Goal: Task Accomplishment & Management: Use online tool/utility

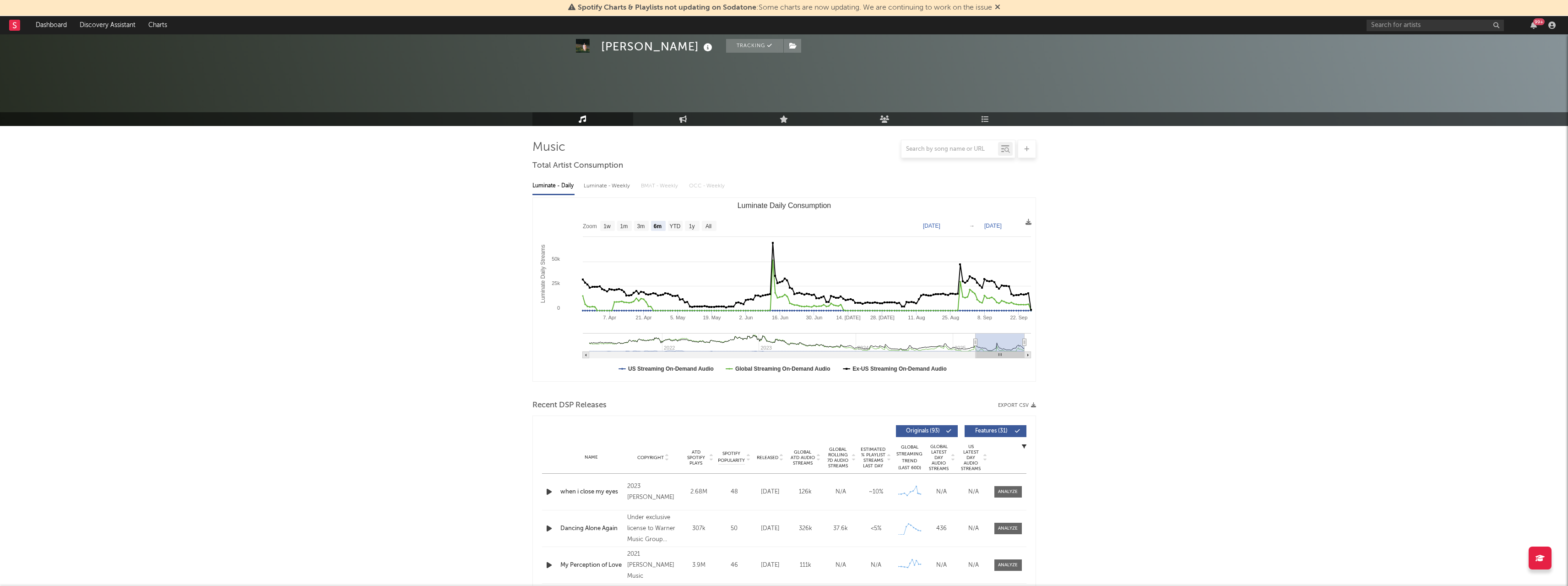
select select "6m"
select select "1w"
select select "6m"
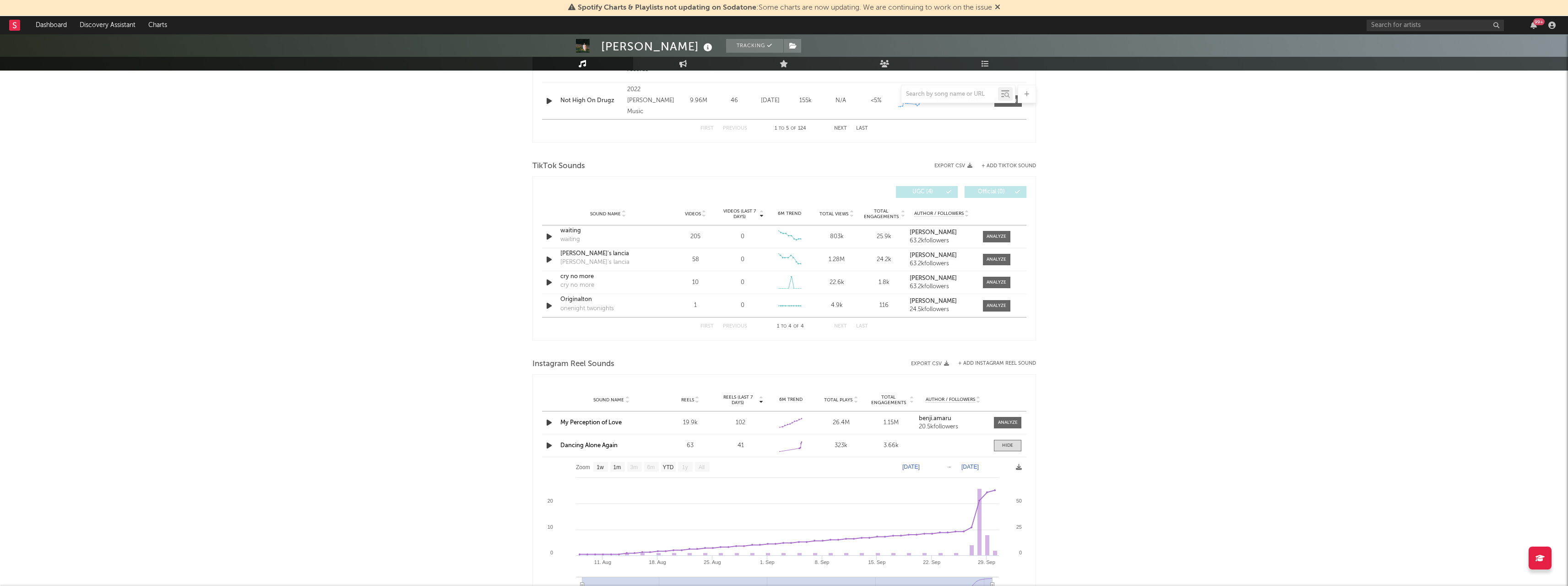
scroll to position [531, 0]
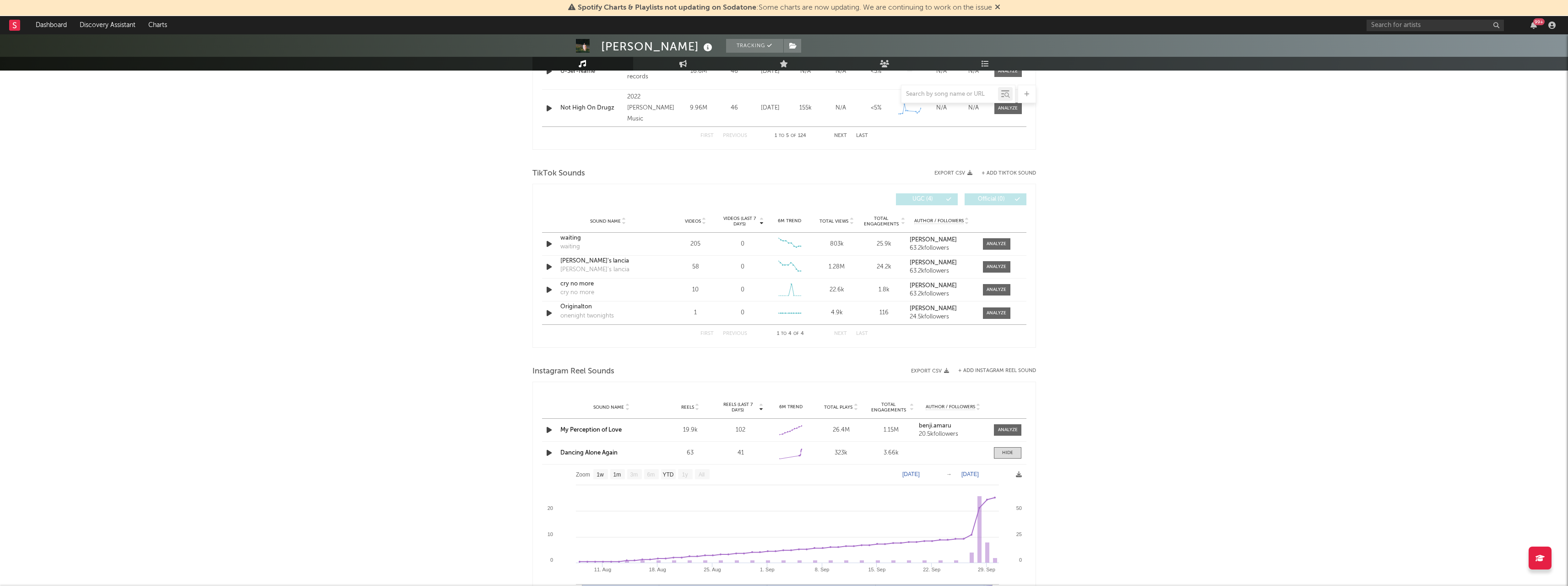
click at [60, 27] on link "Dashboard" at bounding box center [52, 24] width 44 height 18
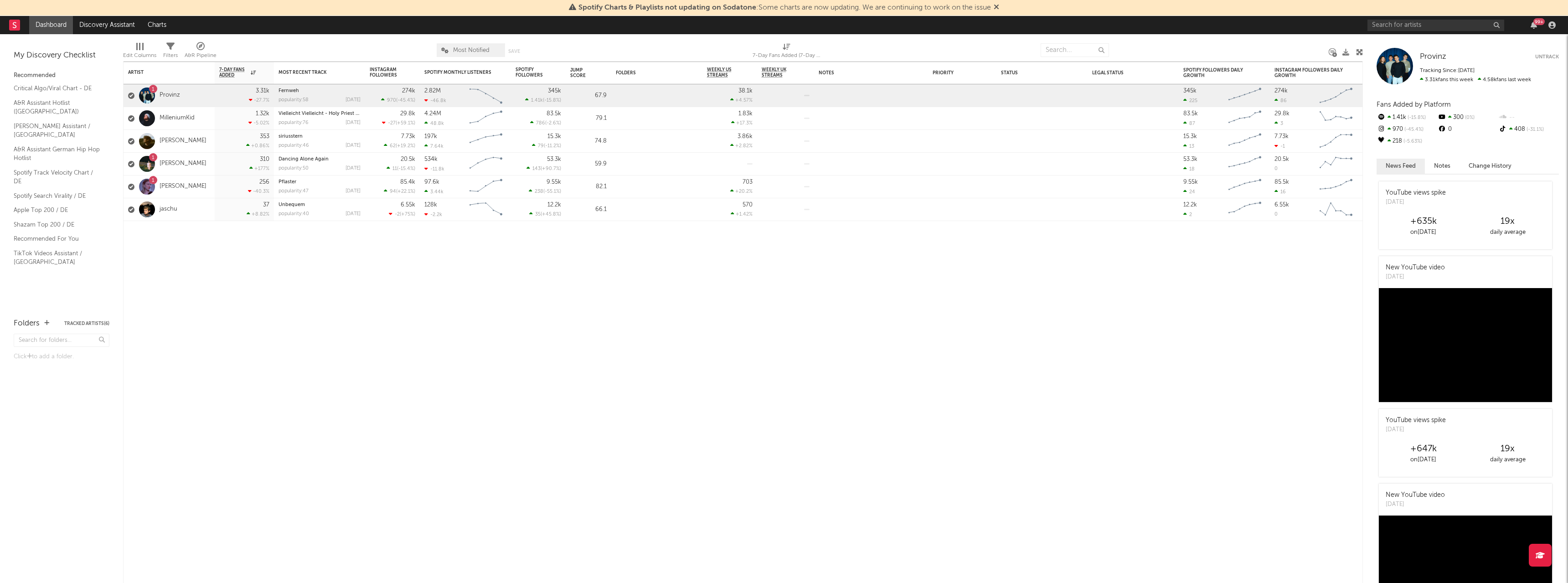
click at [170, 190] on link "[PERSON_NAME]" at bounding box center [183, 186] width 47 height 8
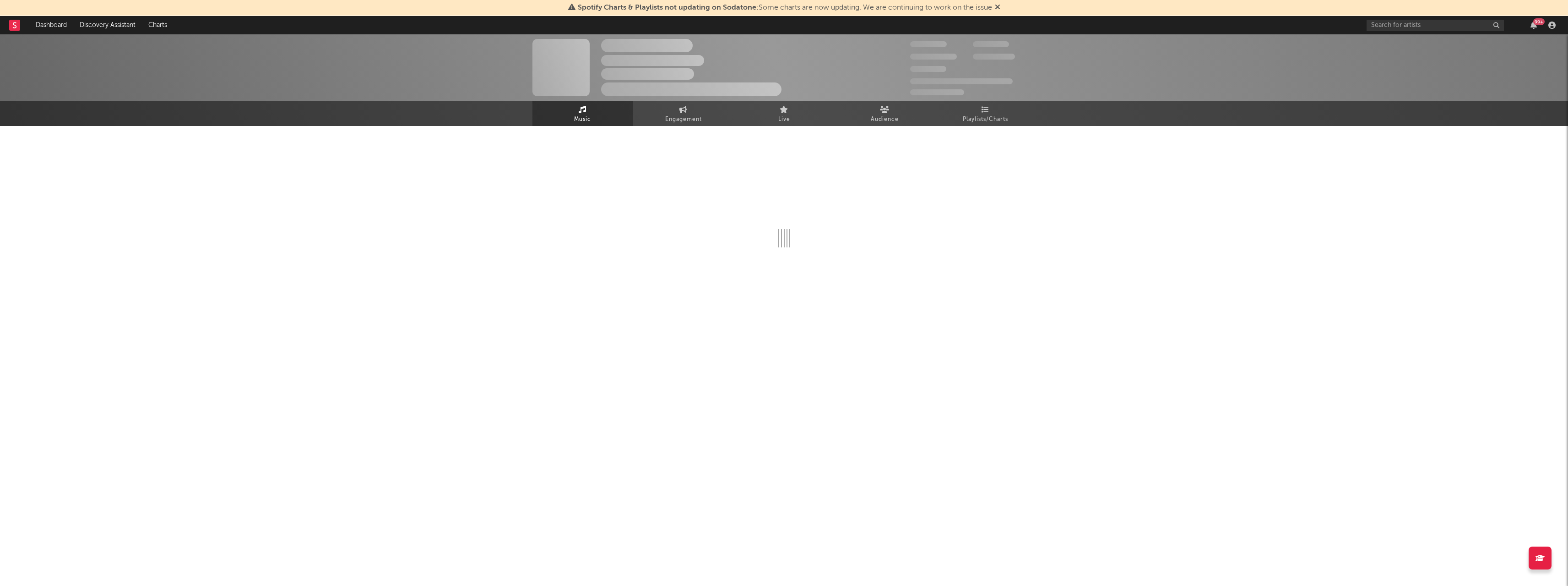
select select "6m"
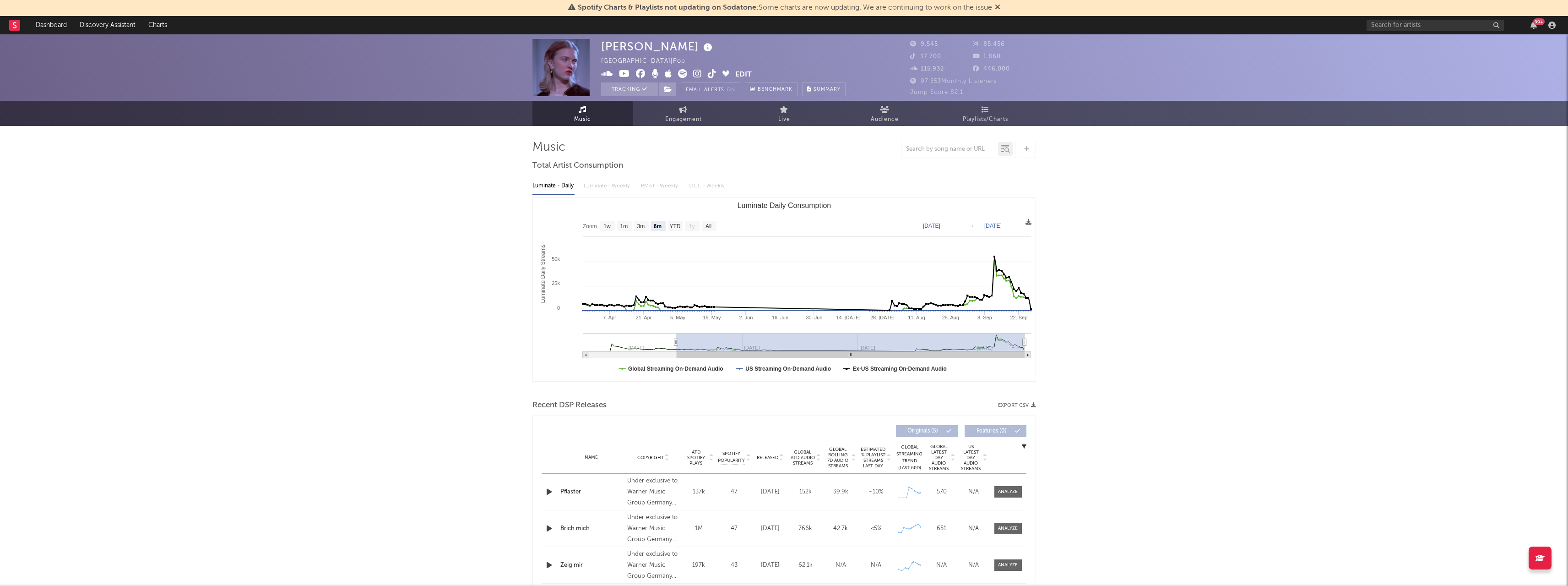
click at [688, 121] on span "Engagement" at bounding box center [683, 119] width 37 height 11
select select "1w"
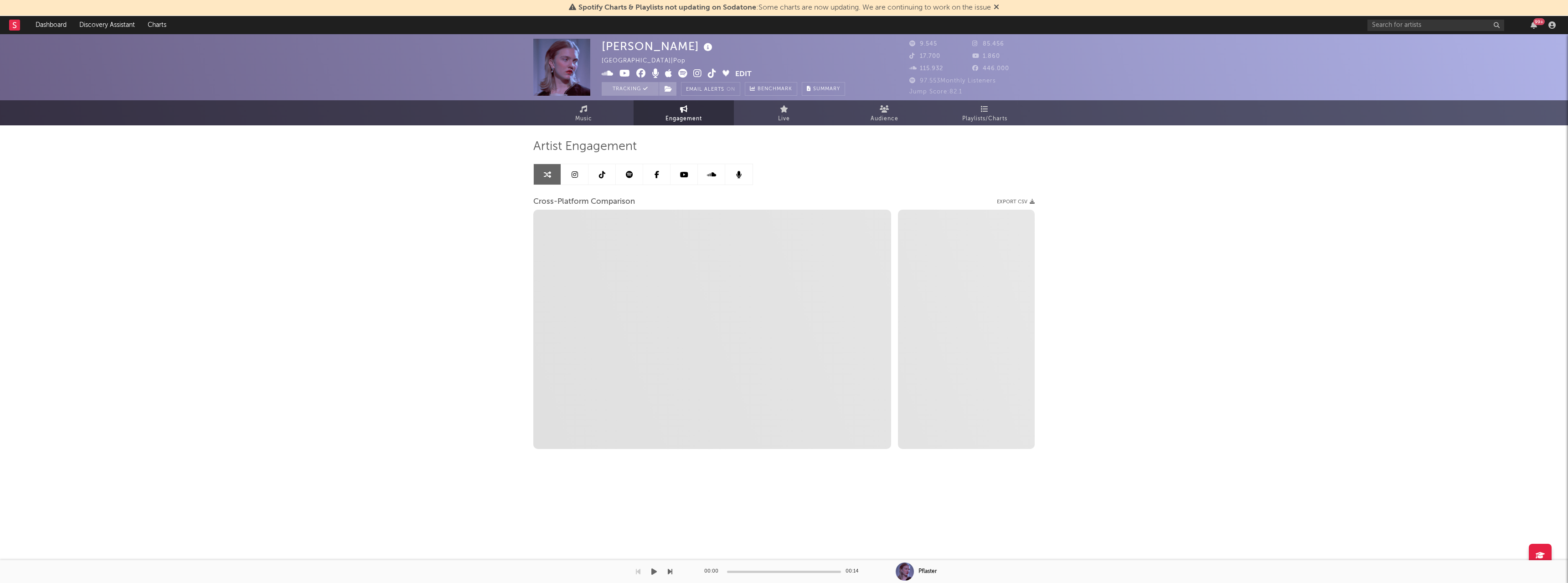
select select "1m"
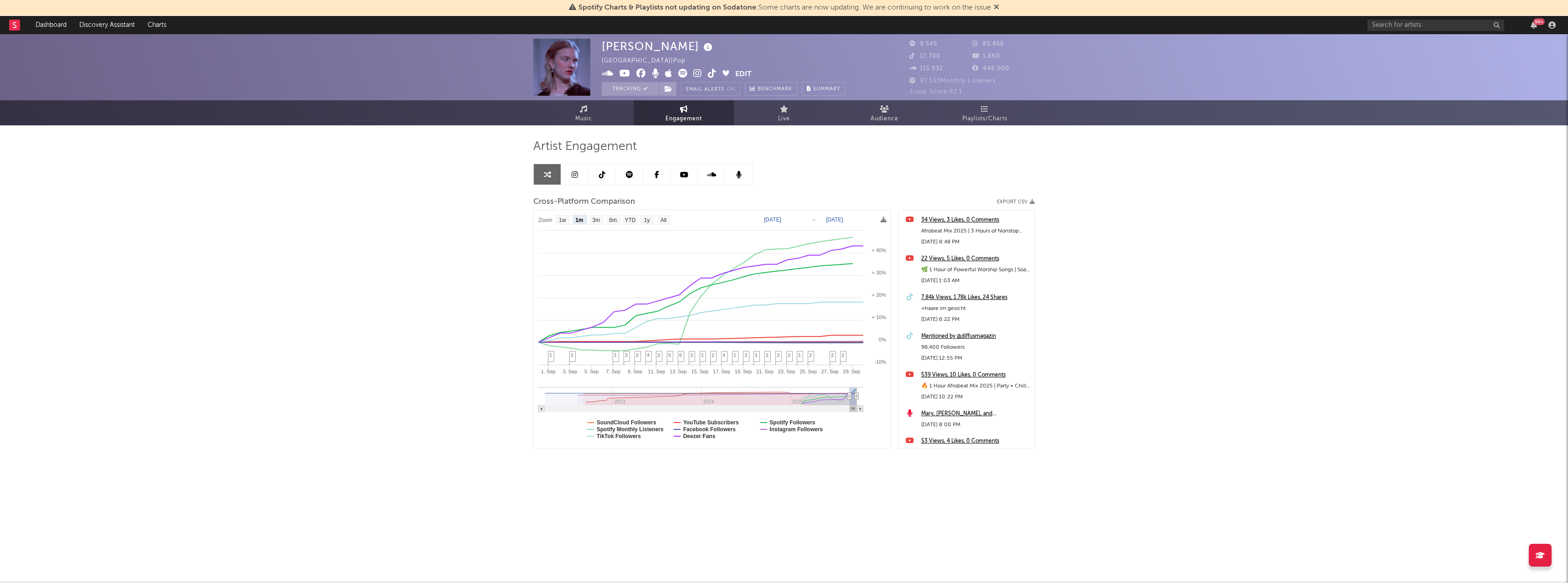
click at [62, 24] on link "Dashboard" at bounding box center [51, 24] width 44 height 18
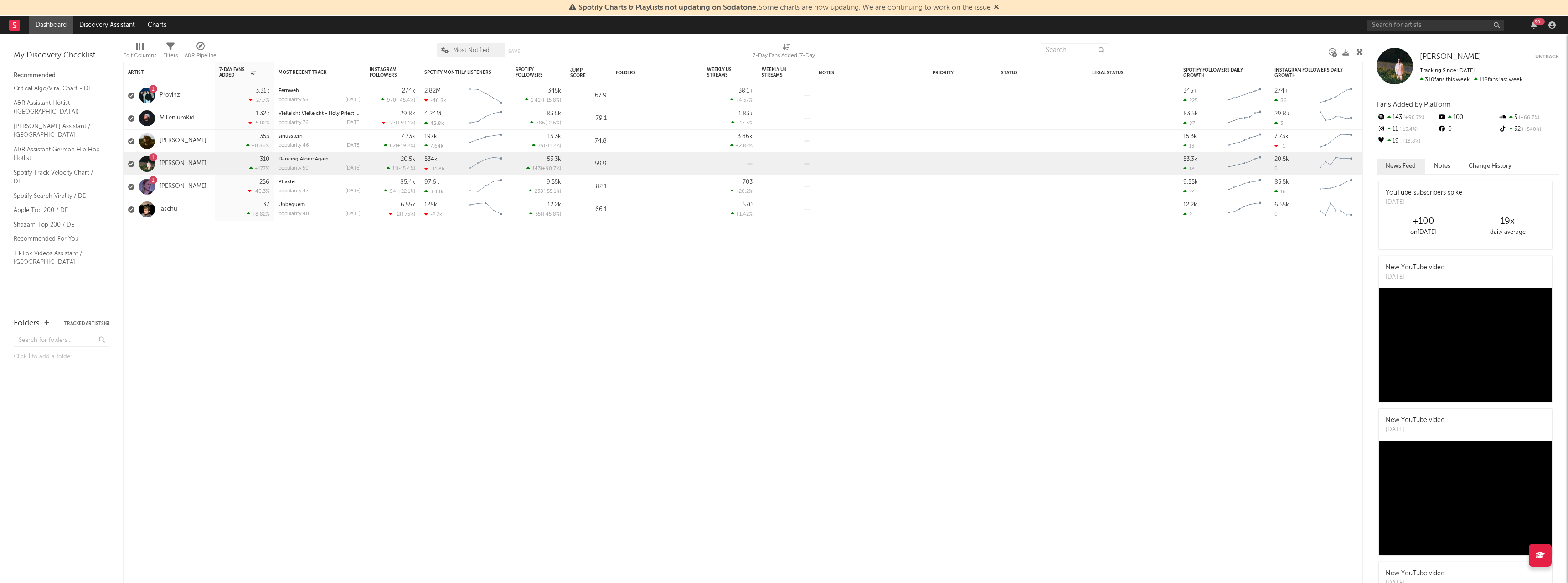
click at [176, 96] on link "Provinz" at bounding box center [170, 95] width 21 height 8
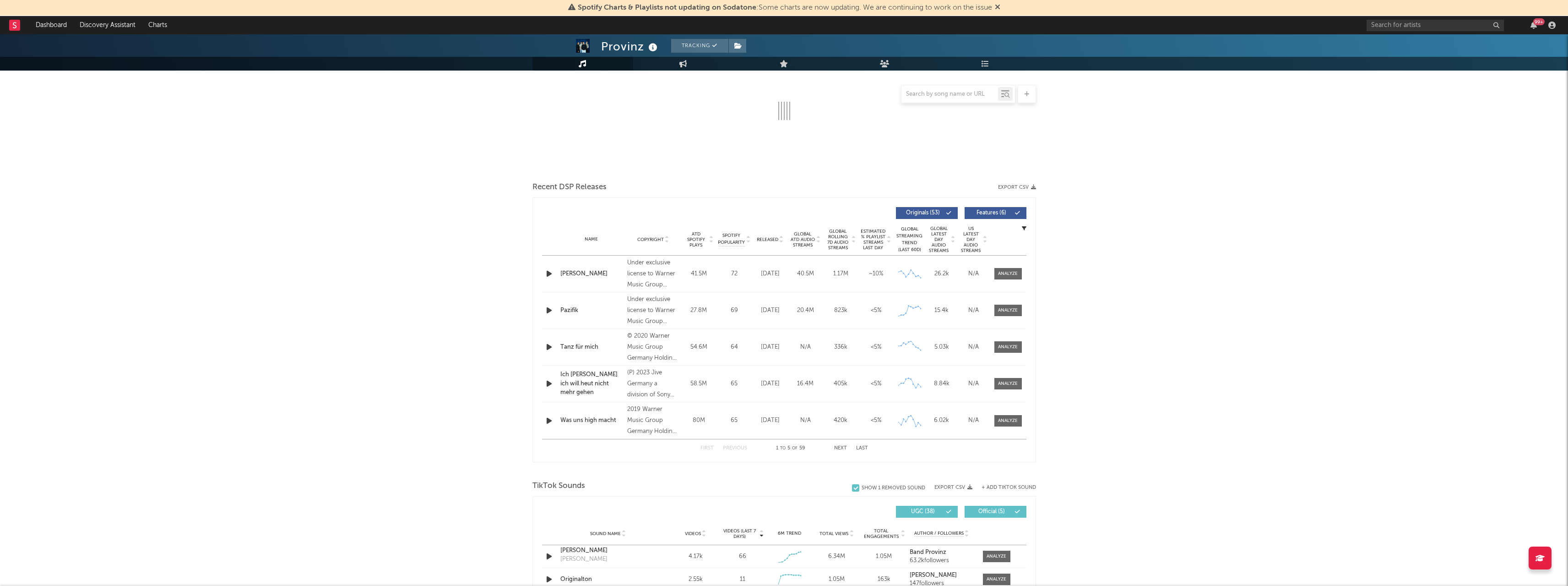
select select "6m"
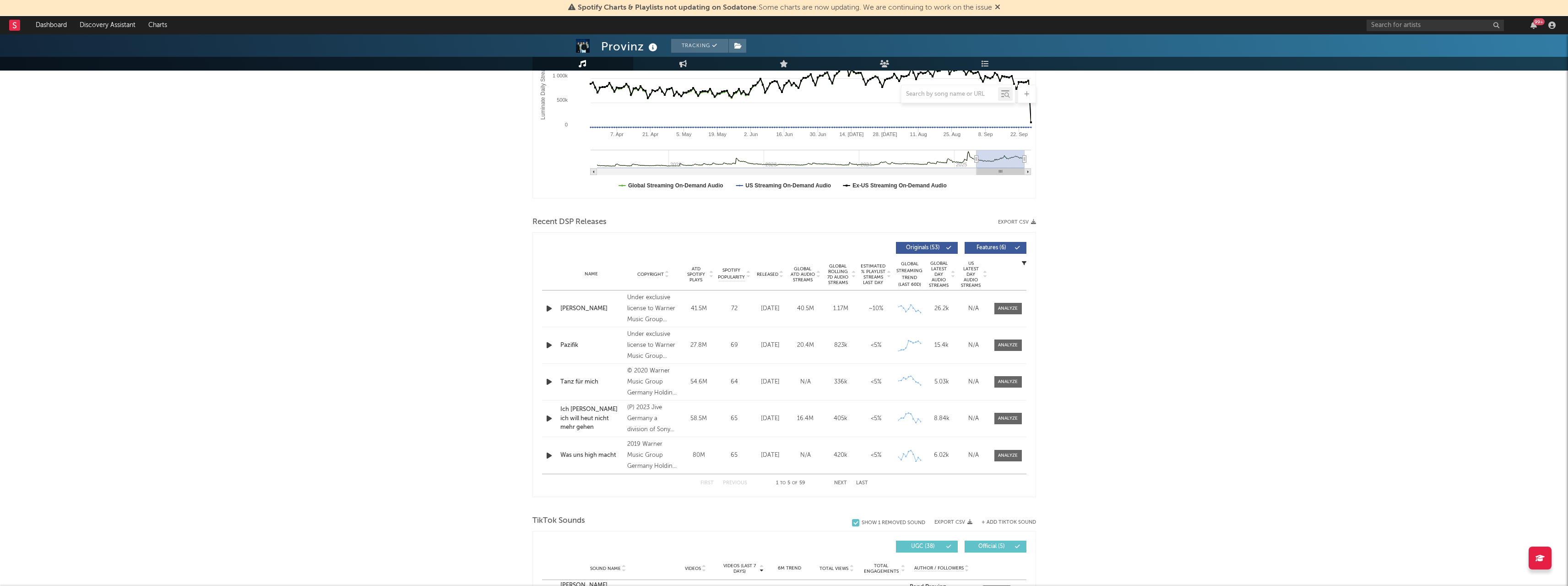
select select "6m"
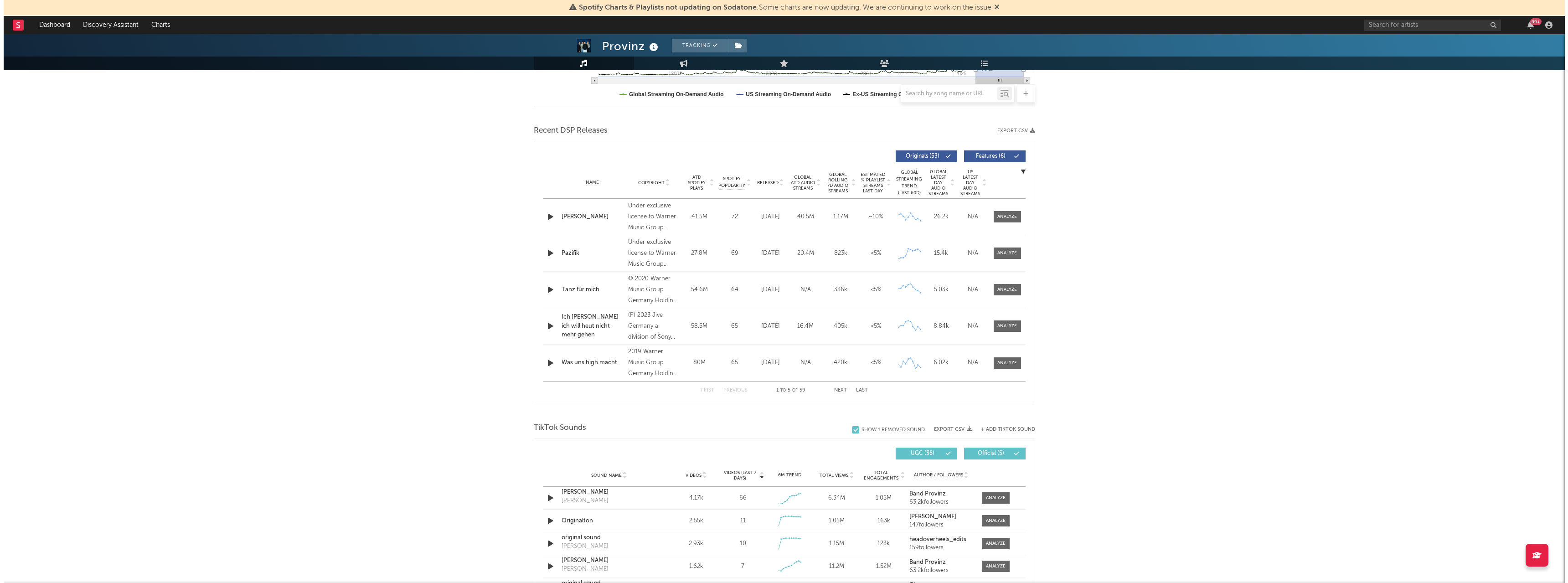
scroll to position [411, 0]
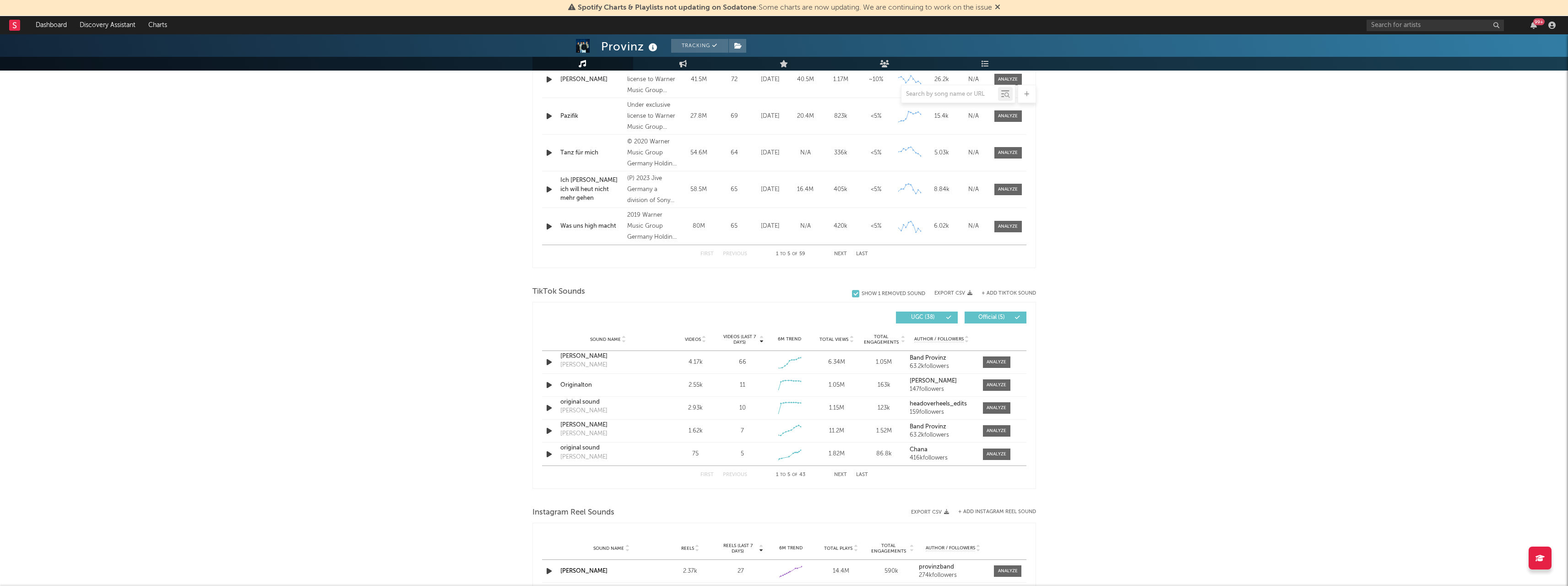
click at [1019, 294] on button "+ Add TikTok Sound" at bounding box center [1009, 294] width 54 height 5
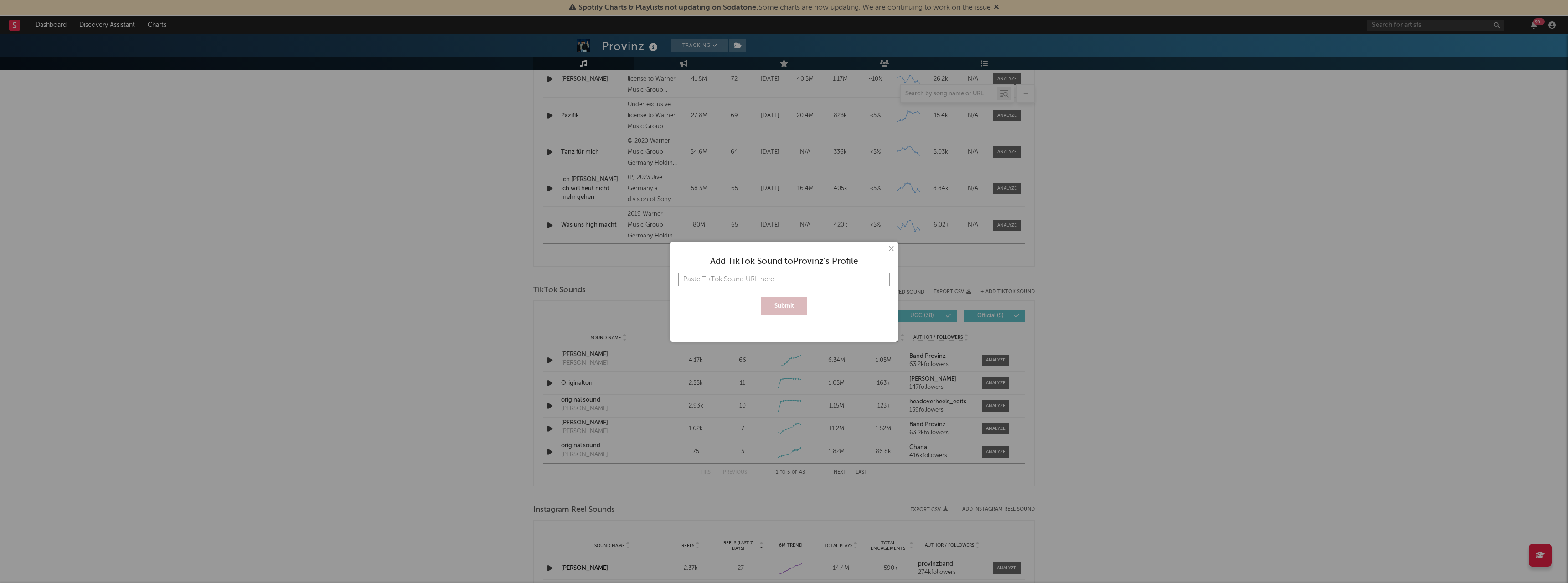
paste input "[URL][DOMAIN_NAME]"
type input "[URL][DOMAIN_NAME]"
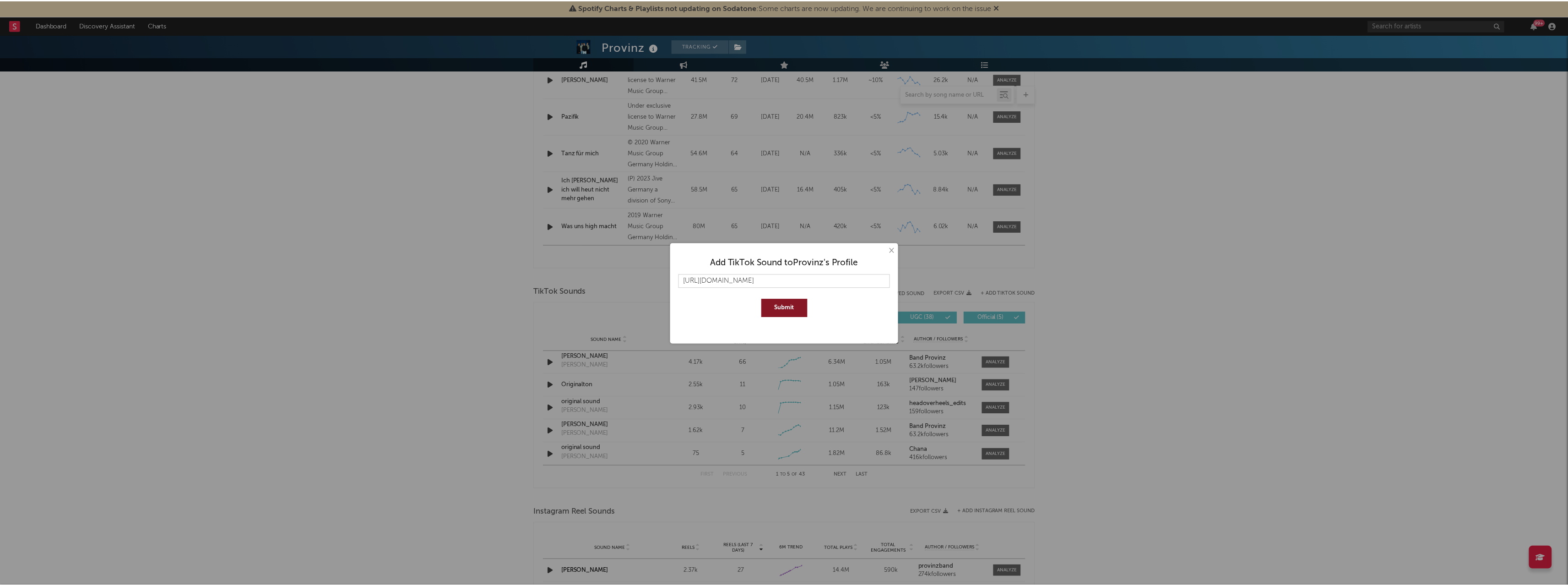
scroll to position [0, 0]
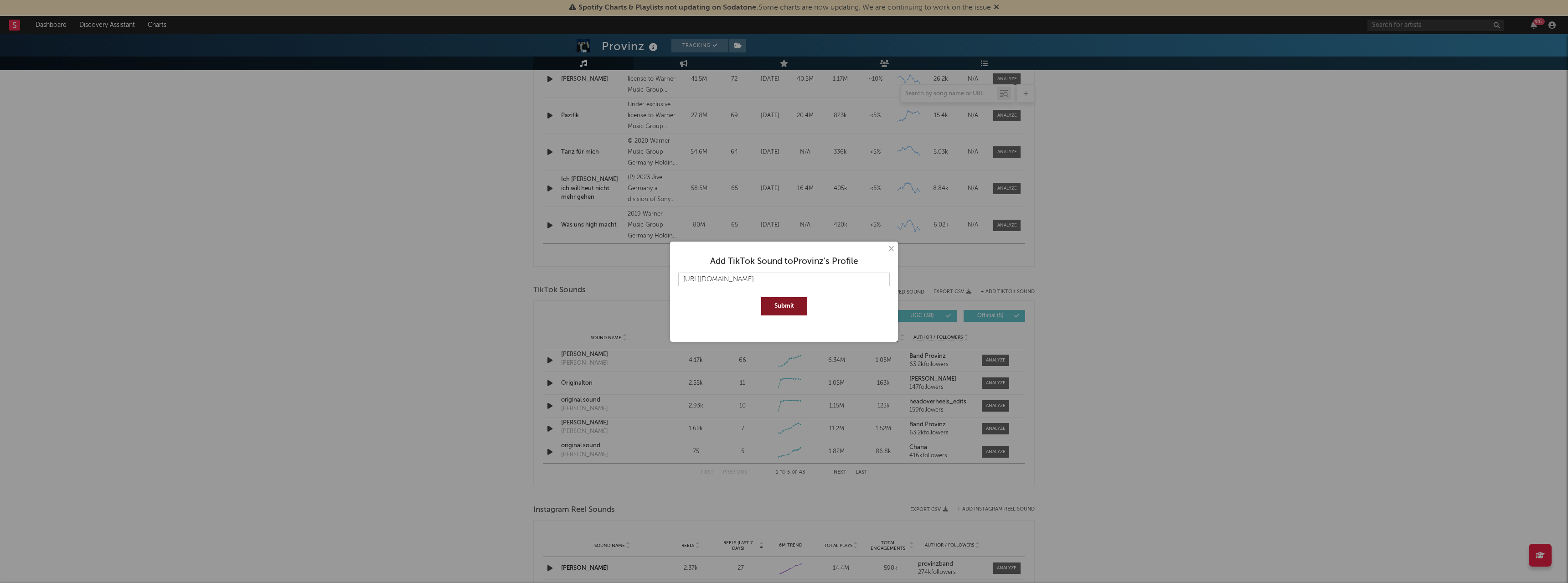
click at [813, 308] on div "Submit" at bounding box center [784, 306] width 211 height 18
click at [803, 305] on button "Submit" at bounding box center [784, 306] width 46 height 18
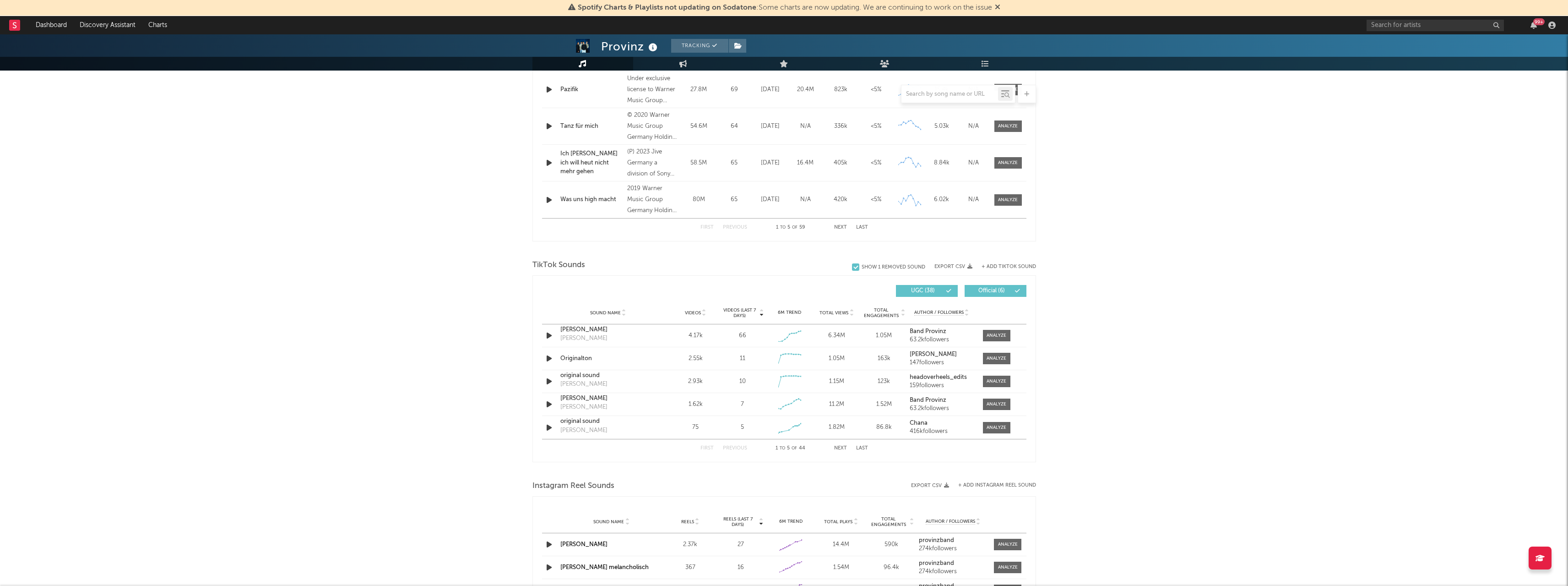
select select "6m"
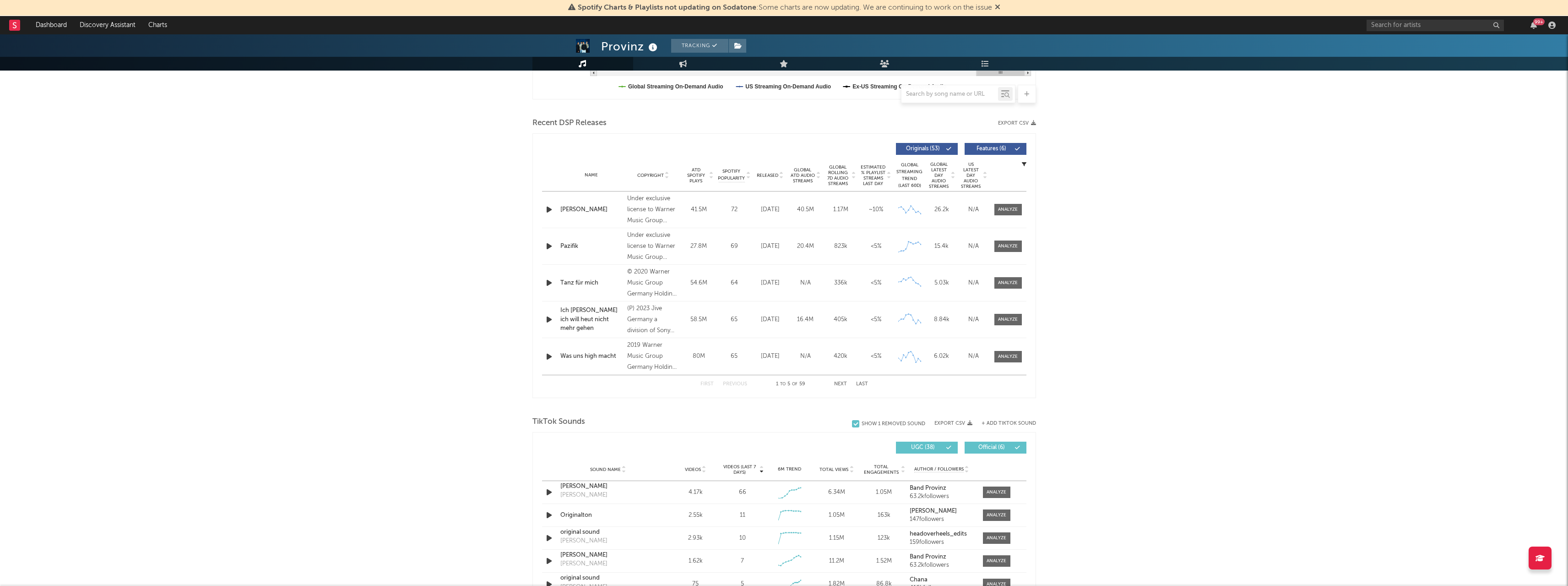
scroll to position [275, 0]
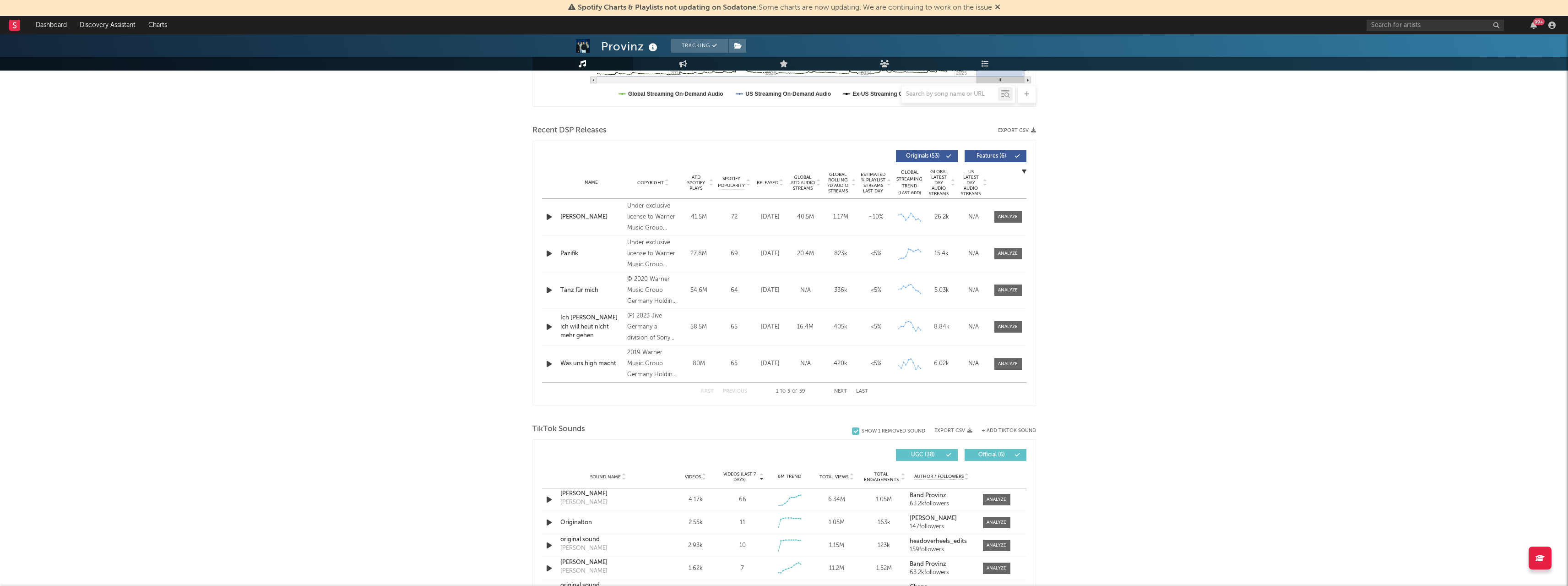
click at [843, 392] on button "Next" at bounding box center [841, 392] width 13 height 5
click at [993, 324] on div at bounding box center [1007, 326] width 30 height 11
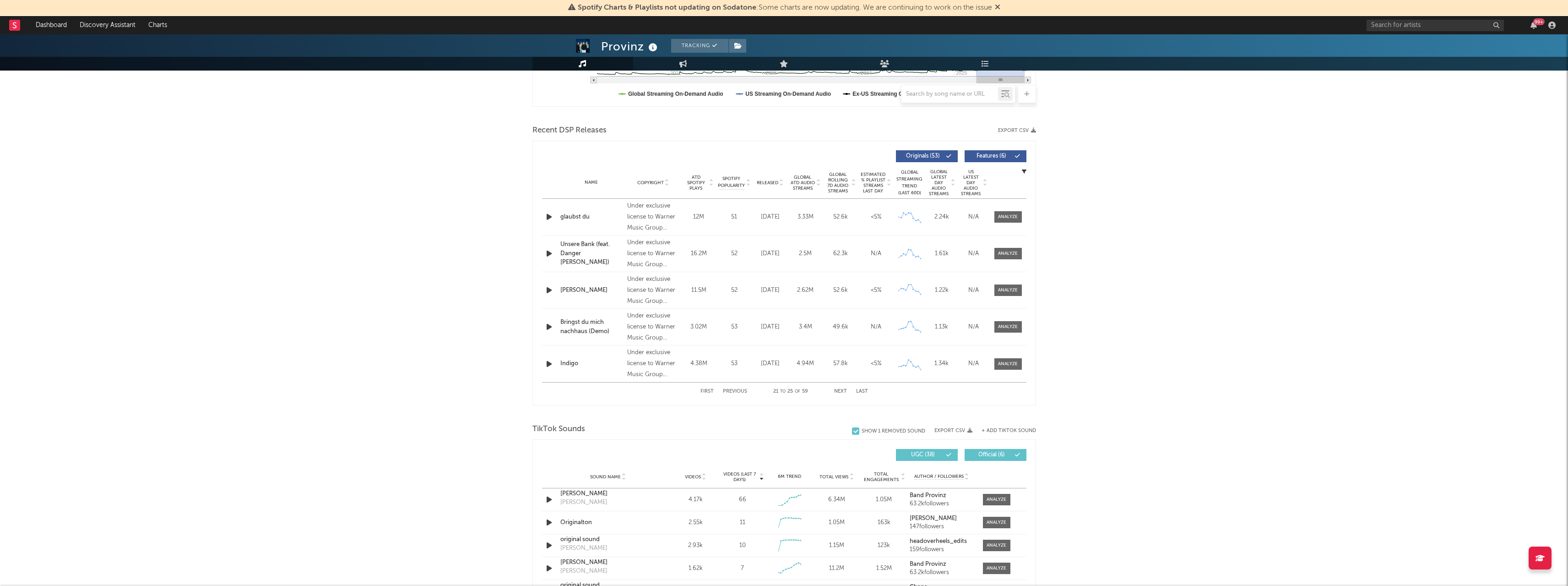
click at [1000, 324] on div at bounding box center [1008, 327] width 20 height 7
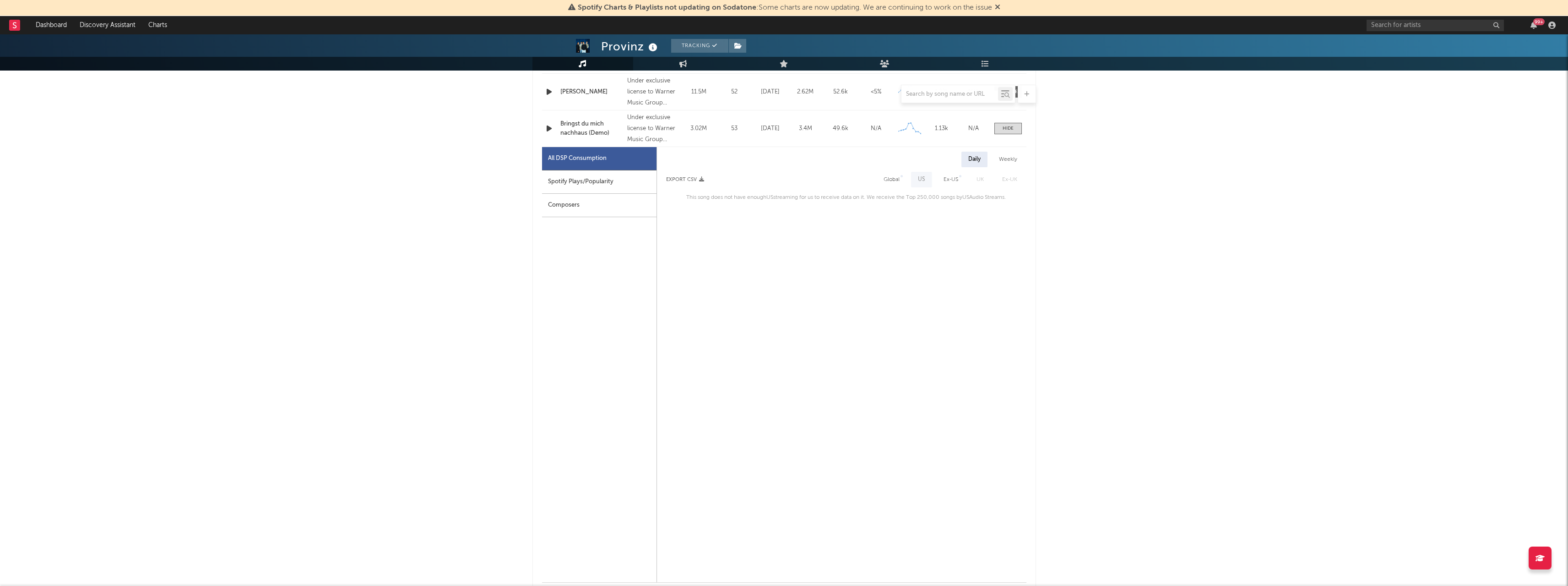
scroll to position [413, 0]
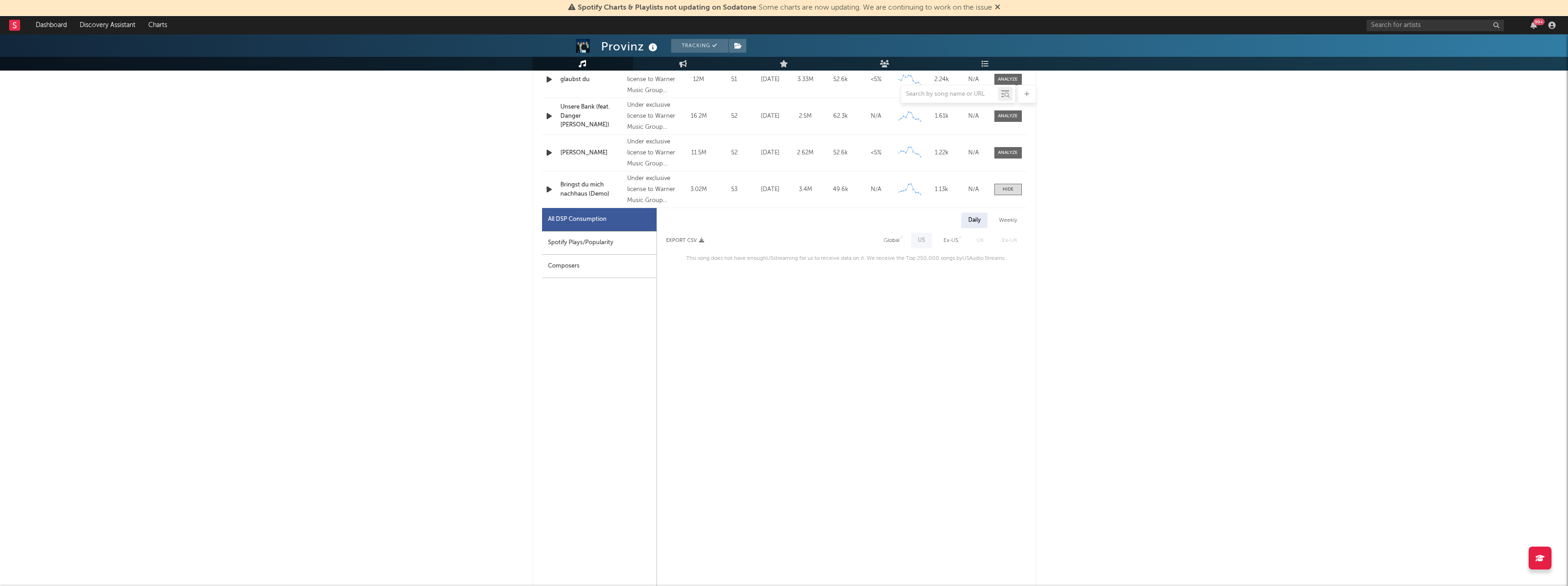
click at [894, 234] on div "Global" at bounding box center [892, 241] width 30 height 16
select select "6m"
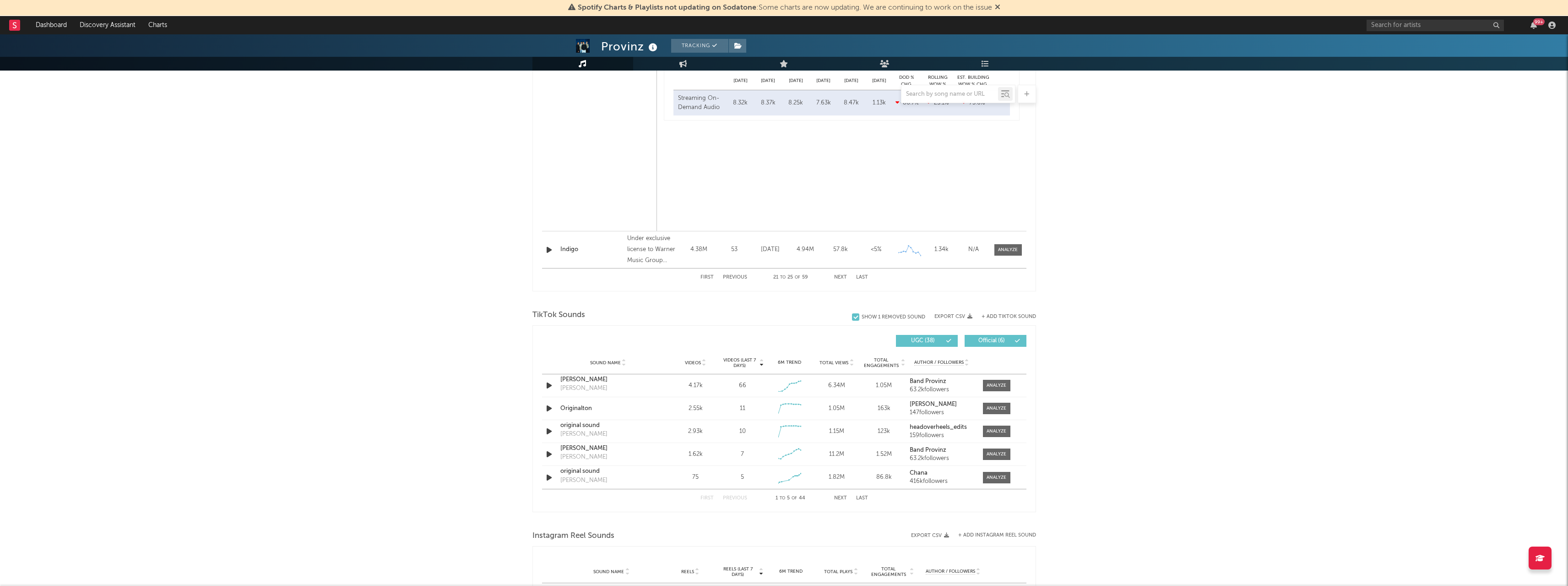
scroll to position [962, 0]
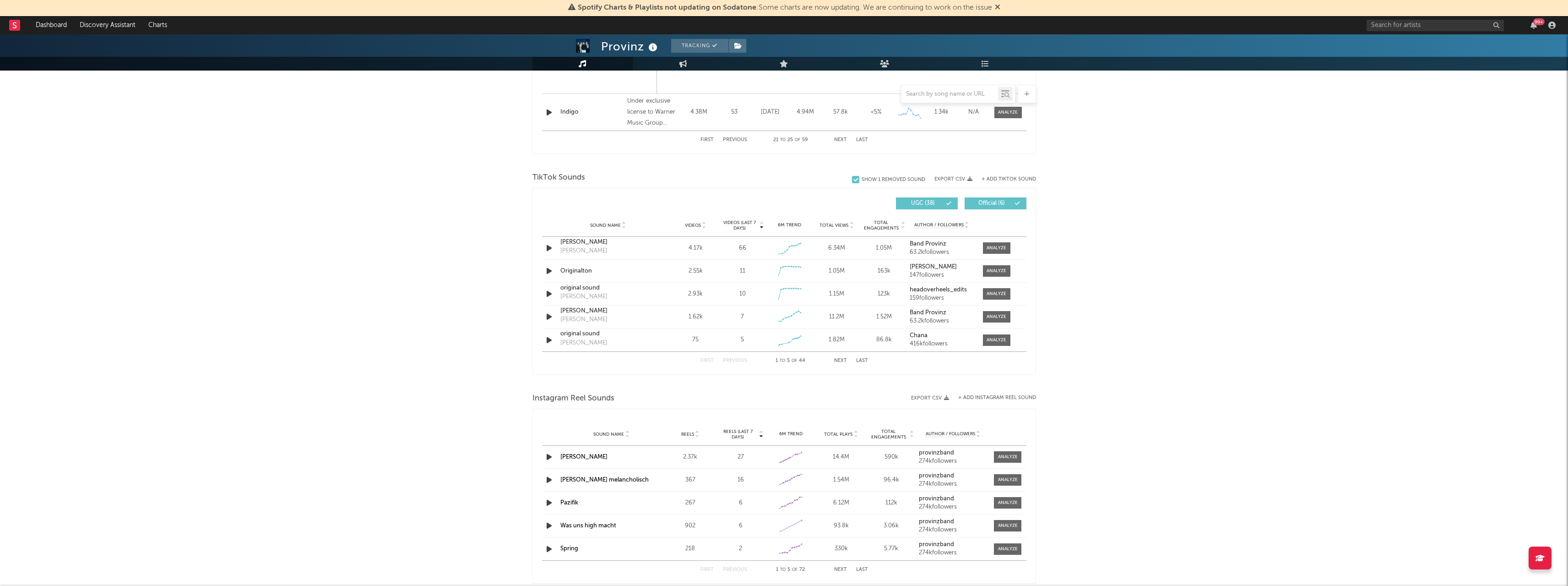
click at [840, 361] on button "Next" at bounding box center [841, 361] width 13 height 5
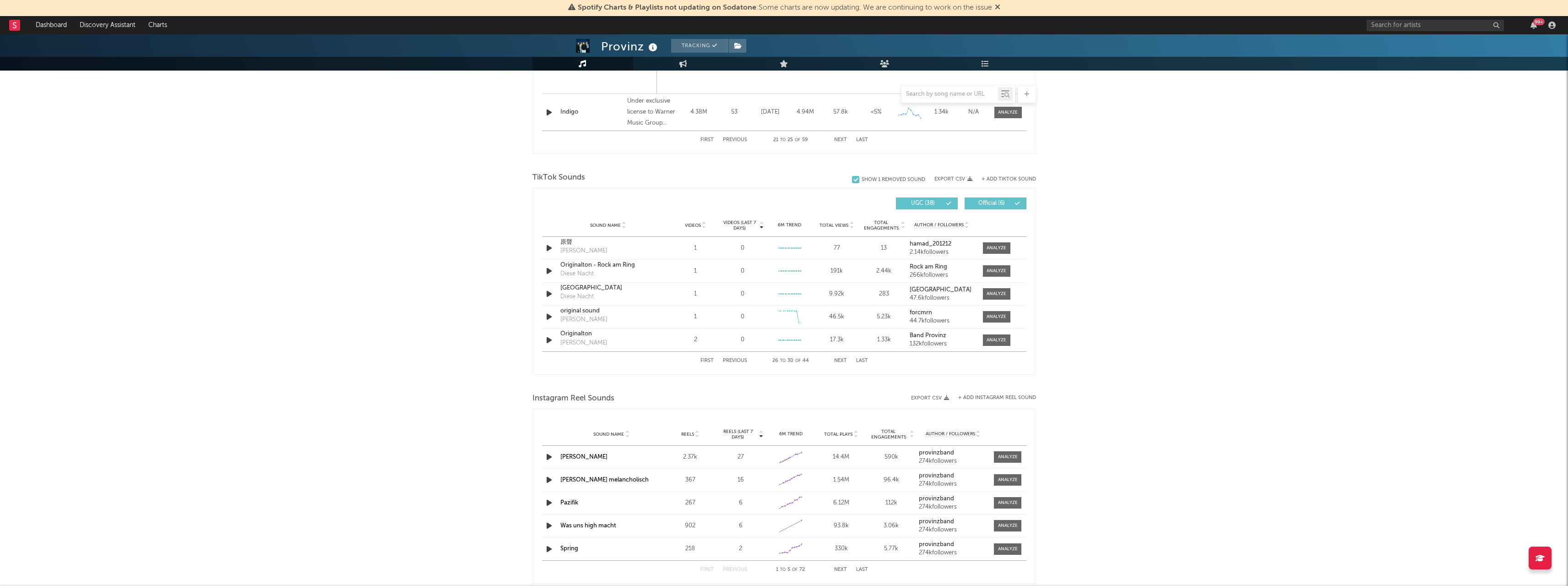
click at [840, 361] on button "Next" at bounding box center [841, 361] width 13 height 5
click at [999, 314] on div at bounding box center [996, 317] width 20 height 7
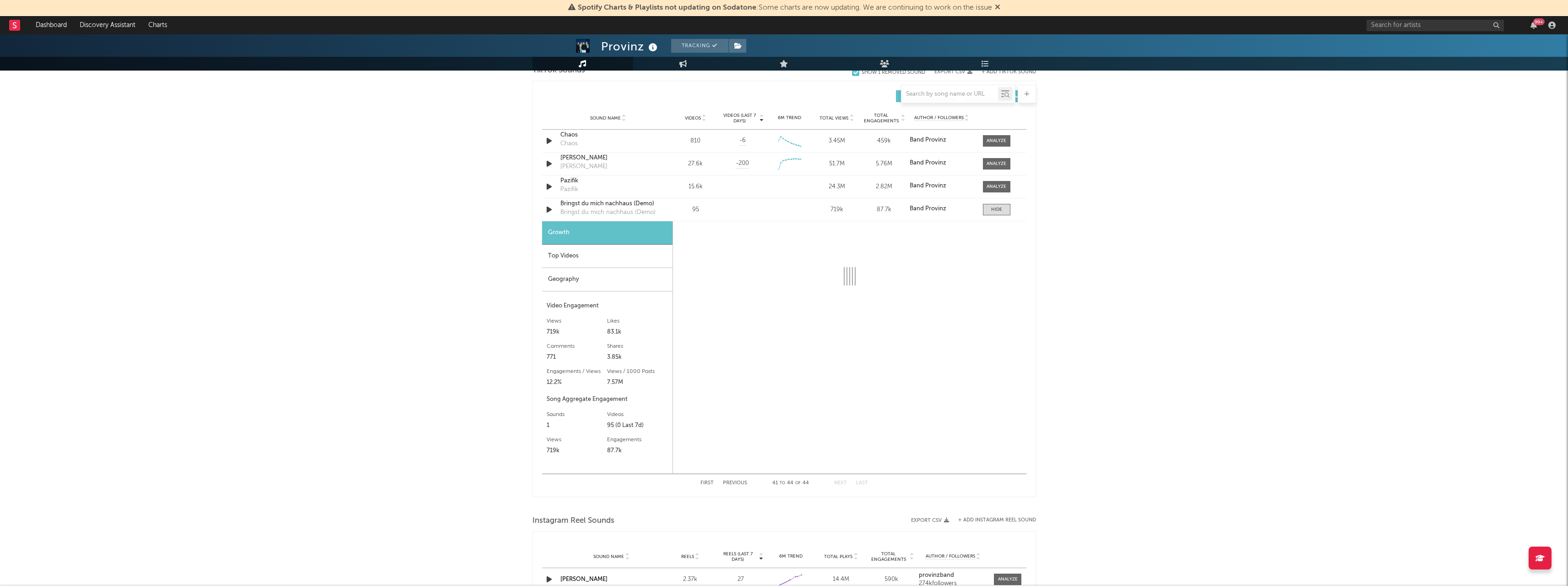
scroll to position [1099, 0]
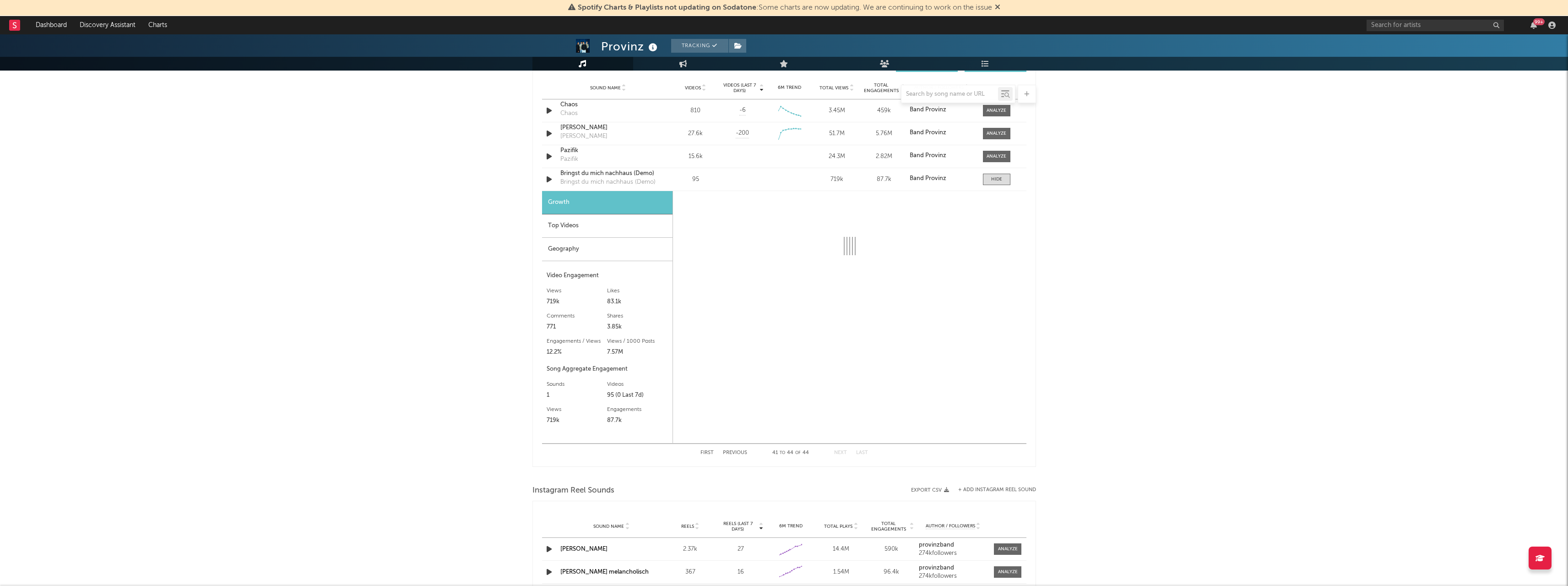
select select "6m"
